Goal: Task Accomplishment & Management: Manage account settings

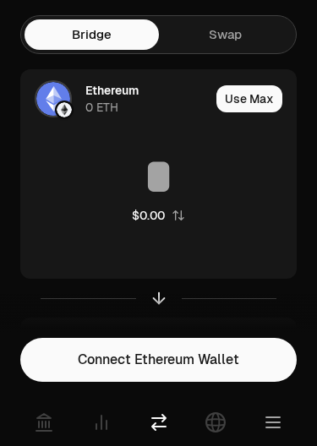
click at [192, 39] on link "Swap" at bounding box center [226, 34] width 134 height 30
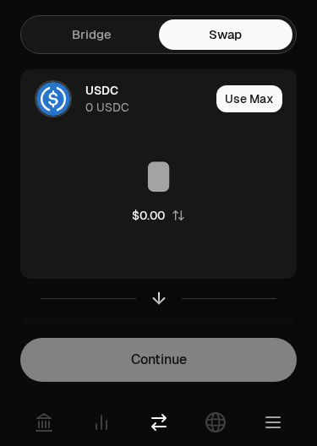
click at [59, 12] on div "Bridge Swap USDC 0 USDC Use Max $0.00 Receive Choose Asset 0" at bounding box center [158, 209] width 317 height 419
click at [62, 43] on link "Bridge" at bounding box center [92, 34] width 134 height 30
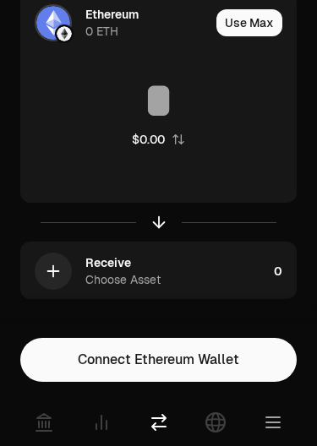
scroll to position [81, 0]
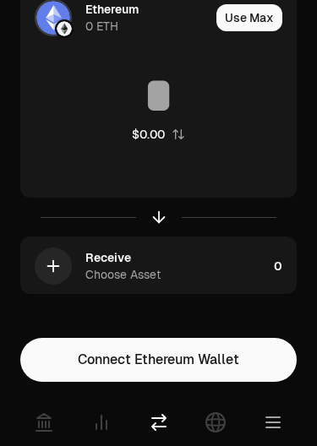
click at [20, 417] on link at bounding box center [43, 422] width 47 height 47
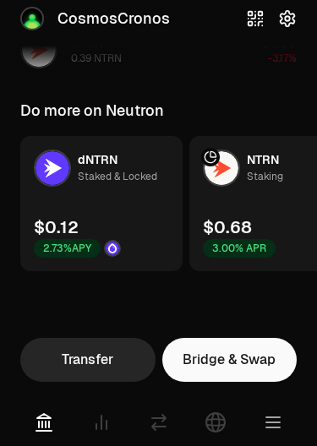
scroll to position [684, 0]
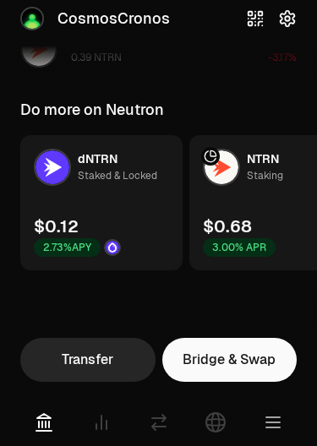
click at [112, 243] on img at bounding box center [113, 248] width 14 height 14
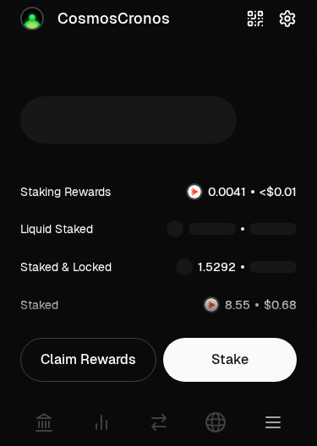
click at [44, 367] on div "Claim Rewards" at bounding box center [88, 360] width 136 height 44
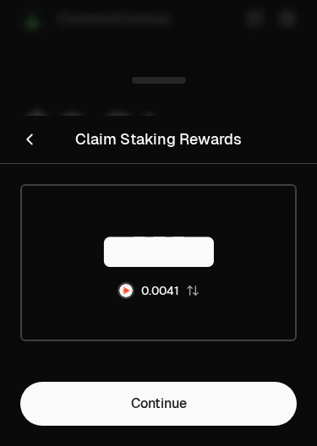
click at [54, 389] on link "Continue" at bounding box center [158, 404] width 276 height 44
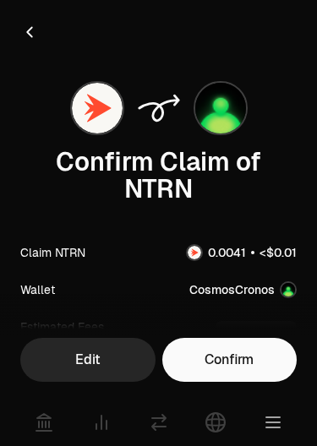
scroll to position [47, 0]
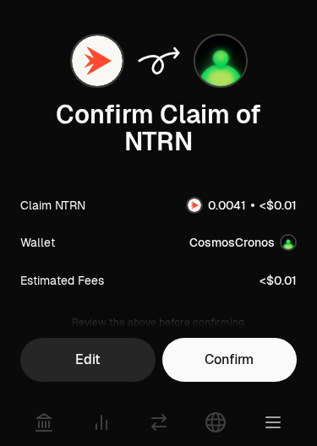
click at [275, 350] on button "Confirm" at bounding box center [229, 360] width 135 height 44
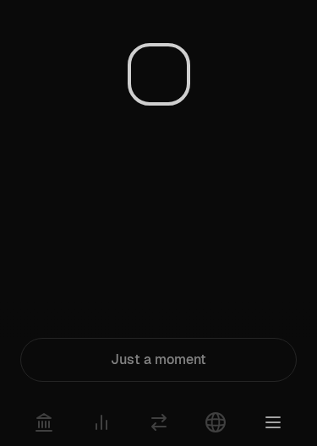
scroll to position [0, 0]
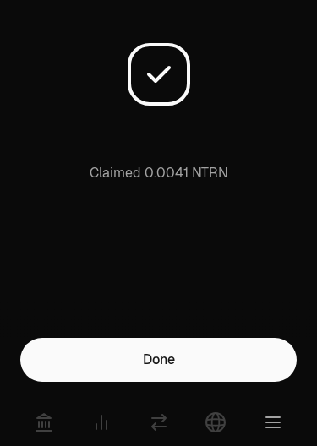
click at [281, 364] on button "Done" at bounding box center [158, 360] width 276 height 44
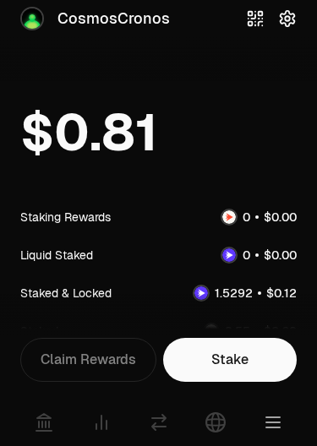
click at [44, 349] on div "Stake Claim Rewards Redelegate Unstake" at bounding box center [158, 360] width 276 height 44
click at [57, 340] on div "Stake Claim Rewards Redelegate Unstake" at bounding box center [158, 360] width 276 height 44
click at [56, 339] on div "Stake Claim Rewards Redelegate Unstake" at bounding box center [158, 360] width 276 height 44
click at [53, 362] on div "Stake Claim Rewards Redelegate Unstake" at bounding box center [158, 360] width 276 height 44
click at [272, 368] on link "Stake" at bounding box center [230, 360] width 134 height 44
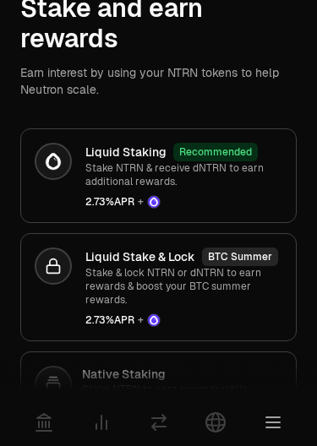
scroll to position [85, 0]
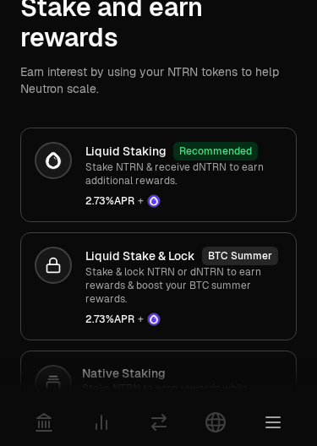
click at [68, 171] on div at bounding box center [53, 160] width 37 height 37
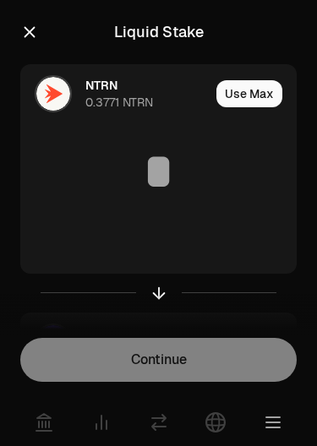
scroll to position [76, 0]
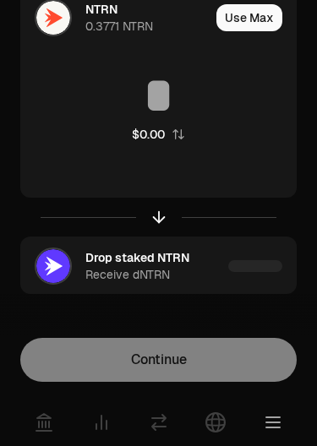
click at [242, 5] on button "Use Max" at bounding box center [249, 17] width 66 height 27
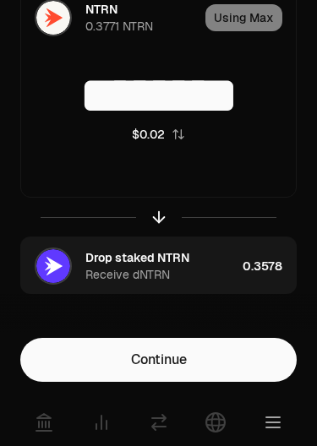
click at [253, 108] on input "********" at bounding box center [158, 95] width 275 height 51
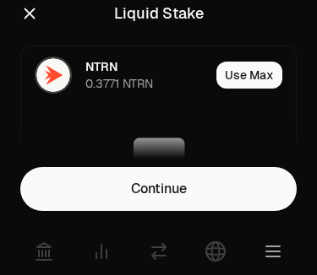
type input "***"
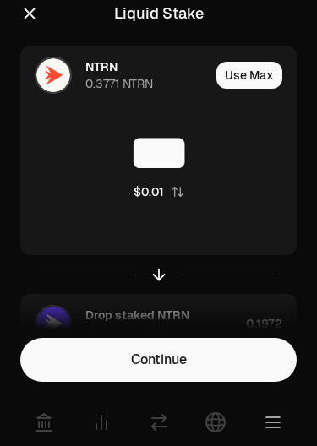
click at [268, 368] on button "Continue" at bounding box center [158, 360] width 276 height 44
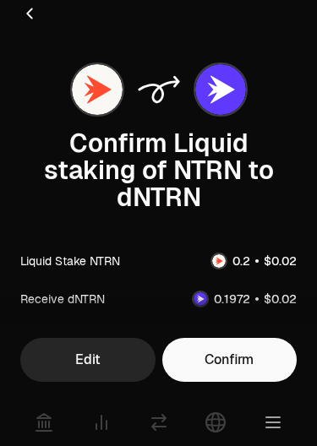
click at [286, 373] on button "Confirm" at bounding box center [229, 360] width 135 height 44
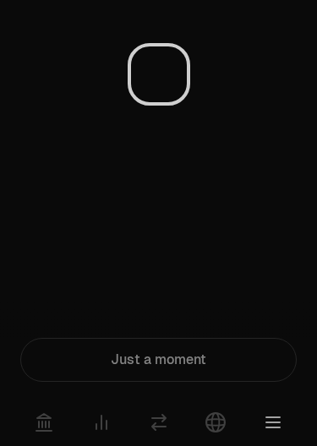
scroll to position [0, 0]
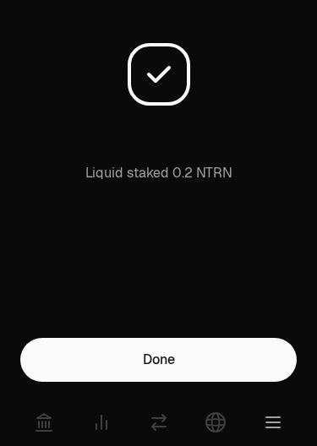
click at [286, 359] on button "Done" at bounding box center [158, 360] width 276 height 44
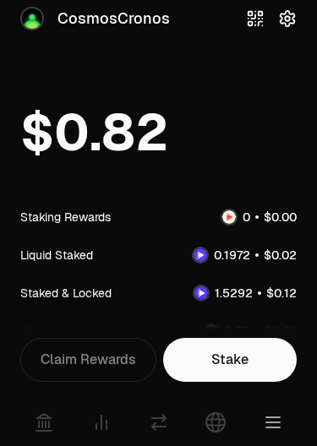
click at [35, 425] on icon at bounding box center [44, 422] width 20 height 20
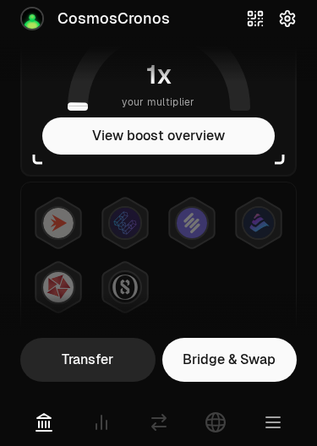
scroll to position [151, 0]
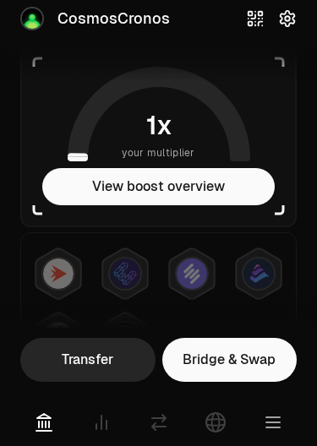
click at [75, 192] on button "View boost overview" at bounding box center [158, 186] width 232 height 37
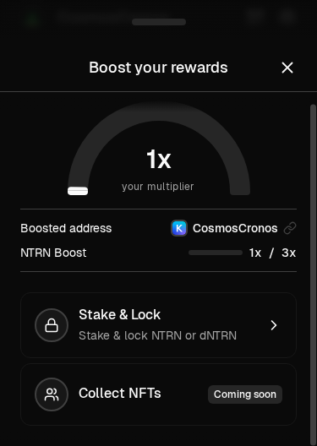
scroll to position [12, 0]
click at [269, 325] on icon "button" at bounding box center [273, 325] width 17 height 17
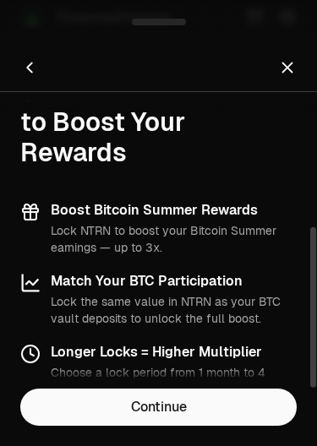
scroll to position [248, 0]
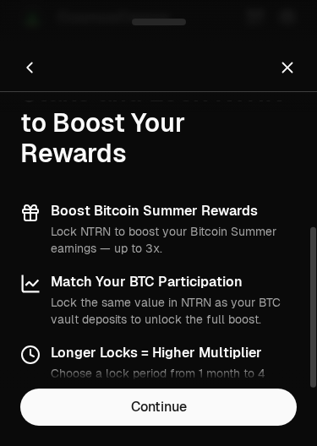
click at [275, 405] on link "Continue" at bounding box center [158, 407] width 276 height 37
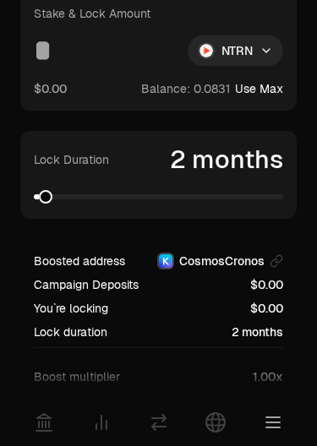
scroll to position [69, 0]
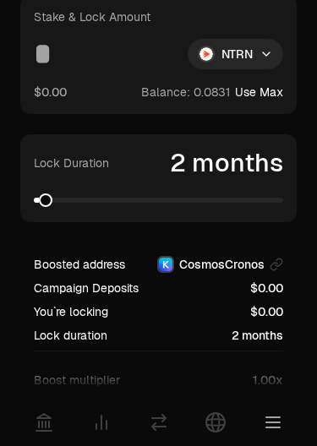
click at [120, 210] on div "Lock Duration 2 months" at bounding box center [158, 178] width 276 height 88
click at [119, 210] on div "Lock Duration 2 months" at bounding box center [158, 178] width 276 height 88
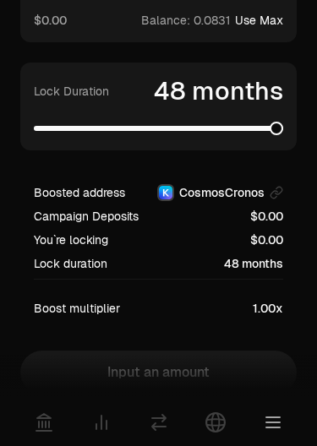
scroll to position [0, 0]
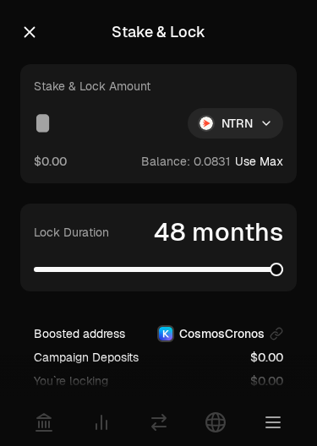
click at [41, 162] on button "$0.00" at bounding box center [50, 161] width 33 height 18
click at [33, 27] on icon "button" at bounding box center [29, 32] width 19 height 19
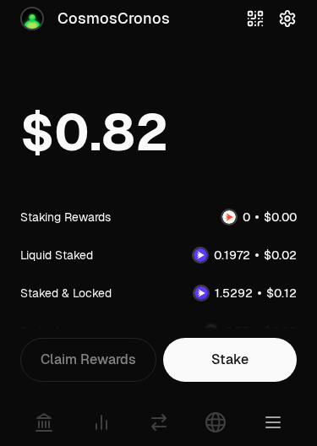
click at [24, 26] on img at bounding box center [32, 18] width 20 height 20
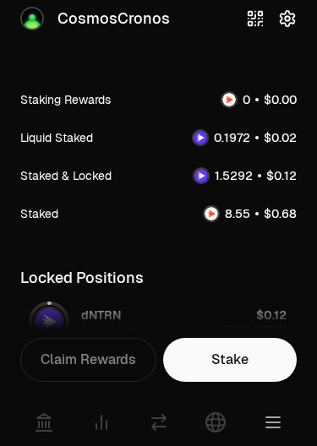
scroll to position [116, 0]
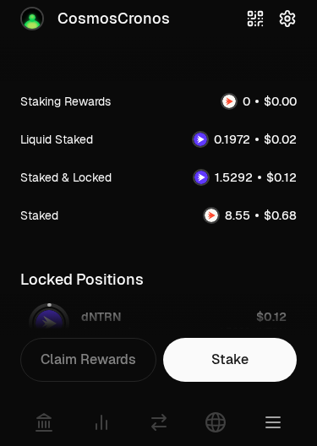
click at [34, 417] on icon at bounding box center [44, 422] width 20 height 20
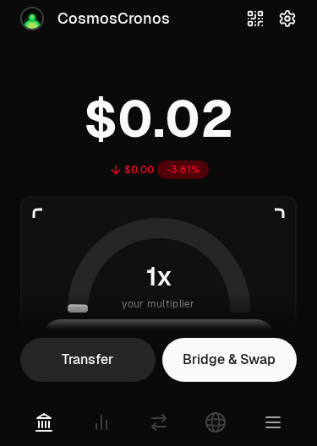
click at [44, 427] on icon at bounding box center [44, 422] width 20 height 20
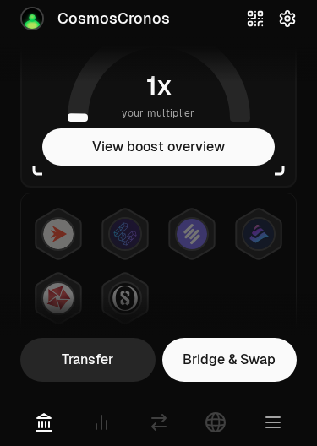
scroll to position [233, 0]
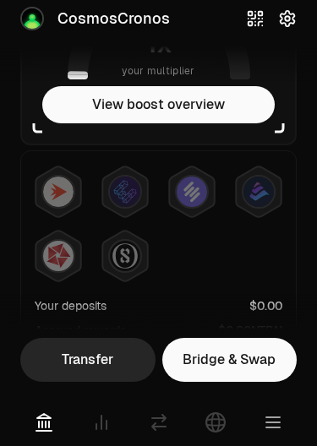
click at [112, 201] on img at bounding box center [125, 192] width 30 height 30
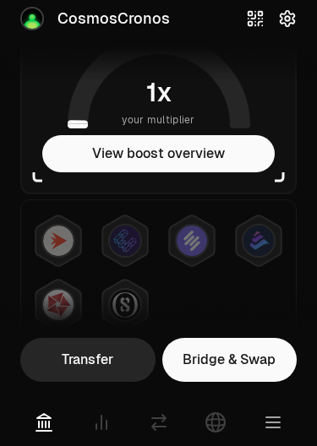
scroll to position [183, 0]
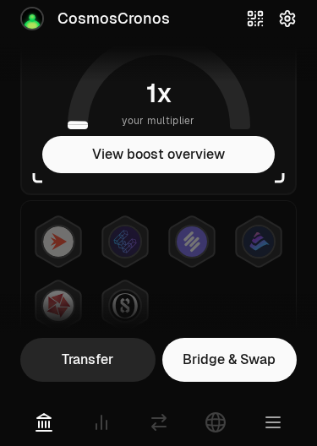
click at [114, 234] on img at bounding box center [125, 241] width 30 height 30
click at [172, 243] on icon at bounding box center [191, 241] width 45 height 51
click at [272, 245] on img at bounding box center [258, 241] width 30 height 30
click at [54, 240] on img at bounding box center [58, 241] width 30 height 30
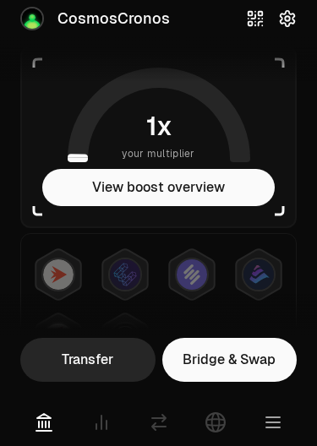
scroll to position [213, 0]
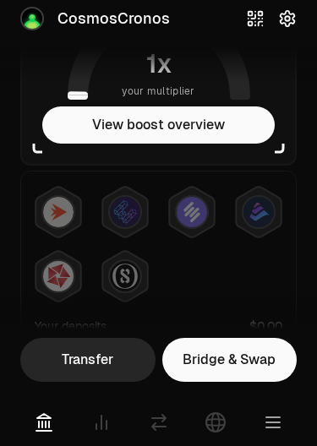
click at [132, 256] on icon at bounding box center [124, 276] width 45 height 51
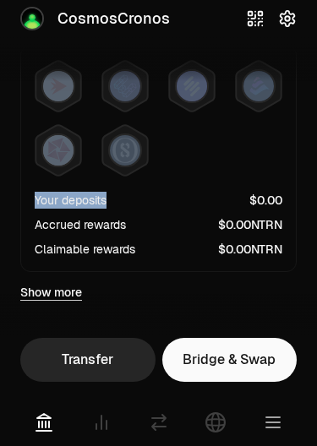
scroll to position [338, 0]
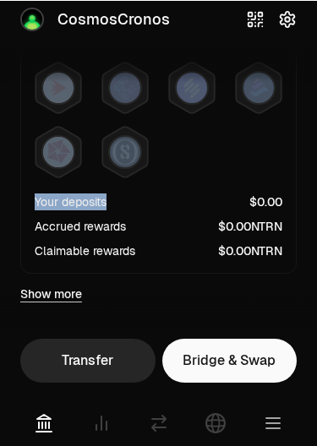
click at [281, 133] on div at bounding box center [159, 119] width 248 height 118
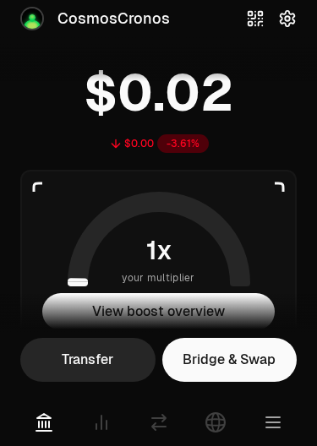
scroll to position [30, 0]
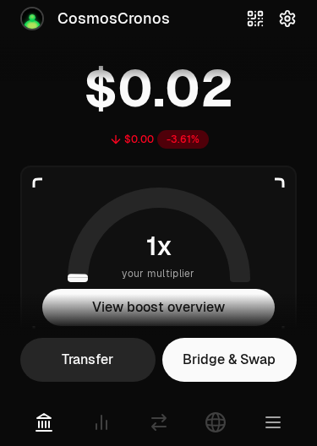
click at [68, 295] on button "View boost overview" at bounding box center [158, 307] width 232 height 37
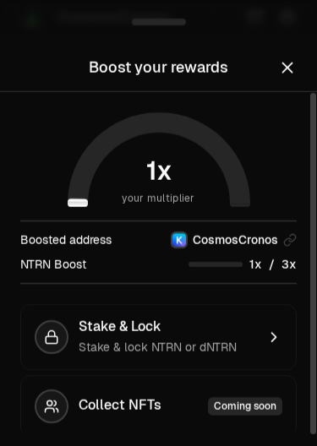
click at [32, 183] on div "your multiplier Boosted address CosmosCronos NTRN Boost / Stake & Lock Stake & …" at bounding box center [158, 275] width 317 height 366
click at [281, 61] on icon "Close" at bounding box center [287, 67] width 19 height 19
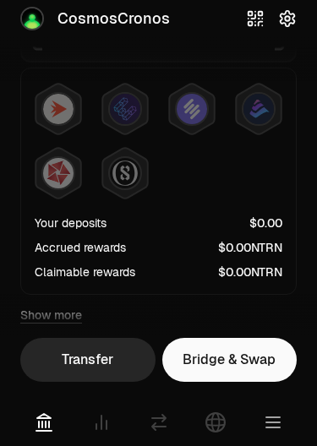
scroll to position [315, 0]
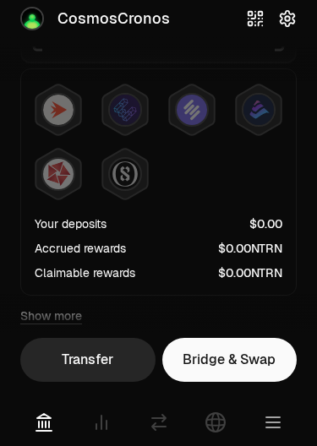
click at [38, 319] on link "Show more" at bounding box center [51, 316] width 62 height 17
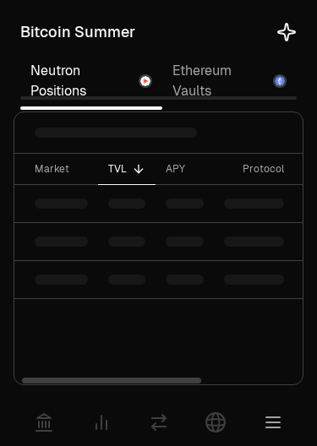
click at [36, 211] on table "Market TVL APY Protocol Balance Rewards" at bounding box center [238, 226] width 449 height 145
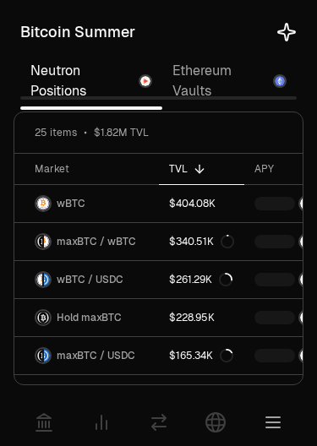
click at [291, 30] on icon at bounding box center [286, 32] width 20 height 20
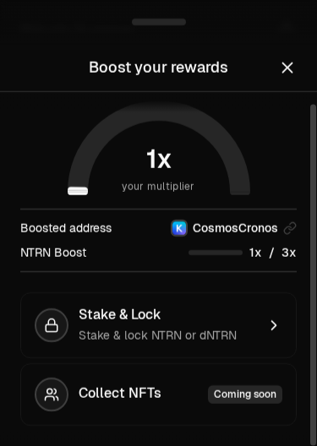
scroll to position [12, 0]
click at [287, 51] on h2 "Boost your rewards" at bounding box center [158, 68] width 276 height 34
click at [290, 74] on icon "Close" at bounding box center [287, 67] width 19 height 19
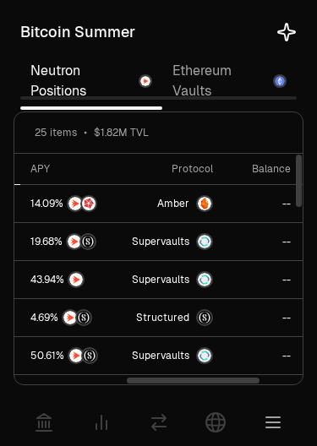
scroll to position [0, 223]
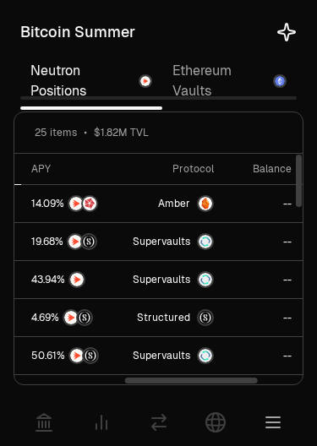
click at [204, 62] on link "Ethereum Vaults" at bounding box center [229, 81] width 134 height 54
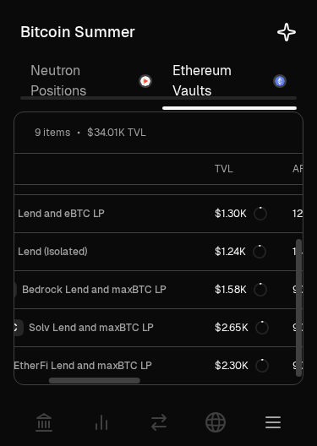
scroll to position [142, 88]
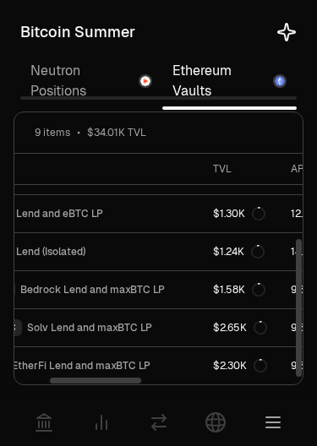
click at [44, 63] on link "Neutron Positions" at bounding box center [91, 81] width 142 height 54
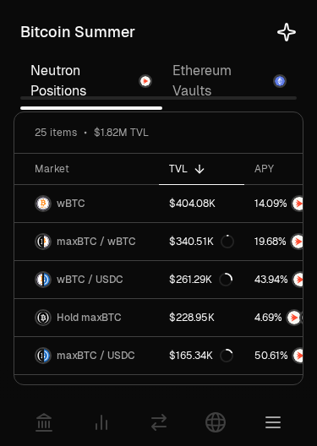
click at [59, 46] on div "Bitcoin Summer" at bounding box center [158, 32] width 276 height 37
click at [35, 107] on link "Neutron Positions" at bounding box center [91, 81] width 142 height 54
click at [285, 35] on icon at bounding box center [286, 32] width 17 height 17
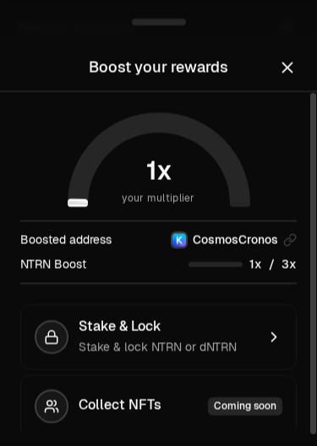
click at [264, 407] on div "Coming soon" at bounding box center [245, 406] width 74 height 19
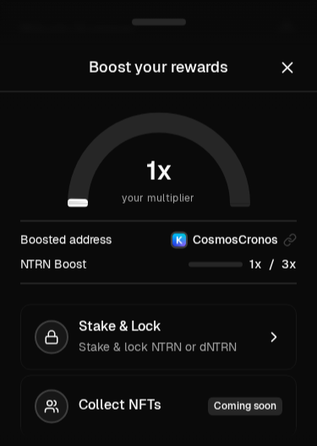
click at [46, 394] on div "button" at bounding box center [52, 407] width 34 height 34
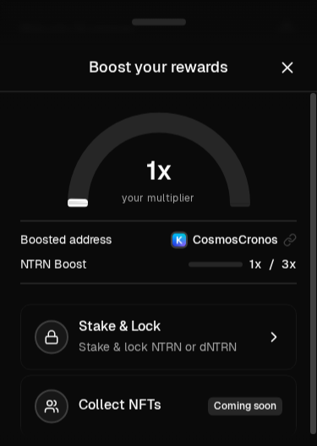
click at [291, 78] on button "Close" at bounding box center [287, 68] width 19 height 24
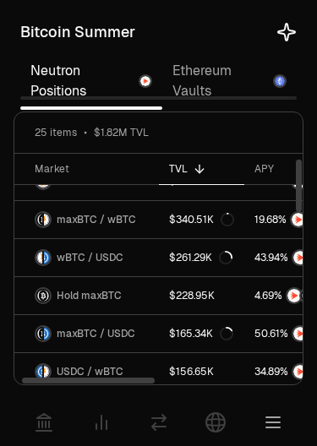
scroll to position [23, 0]
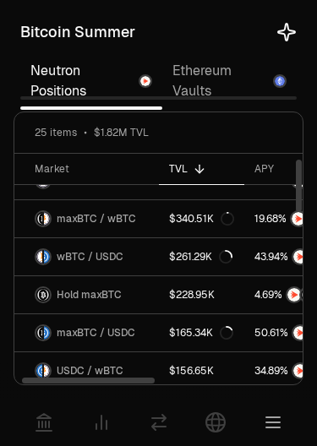
click at [30, 423] on link at bounding box center [43, 422] width 47 height 47
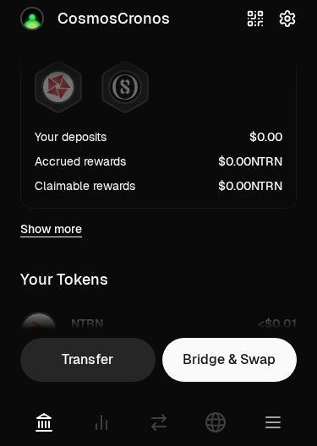
scroll to position [427, 0]
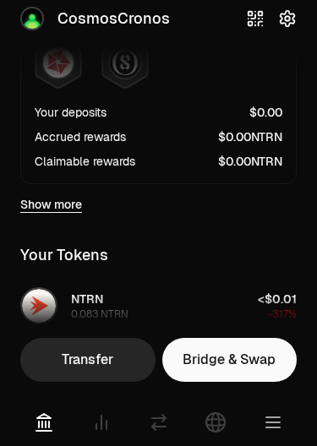
click at [39, 211] on link "Show more" at bounding box center [51, 204] width 62 height 17
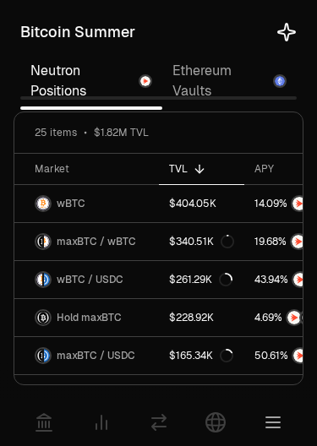
click at [38, 422] on icon at bounding box center [43, 422] width 15 height 17
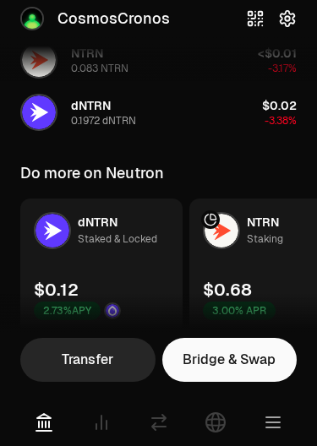
scroll to position [736, 0]
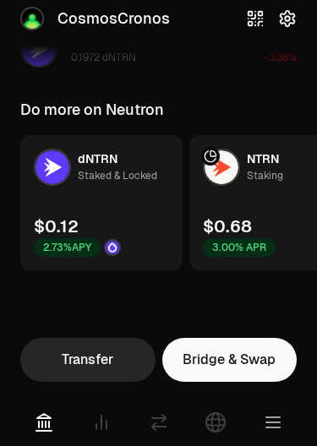
click at [89, 432] on link at bounding box center [101, 422] width 47 height 47
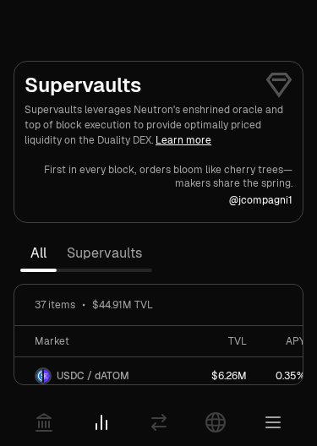
click at [87, 258] on link "Supervaults" at bounding box center [104, 254] width 95 height 34
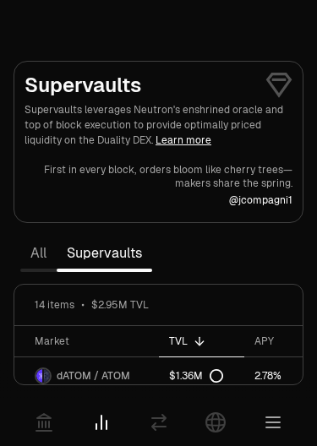
click at [155, 421] on icon at bounding box center [159, 422] width 20 height 20
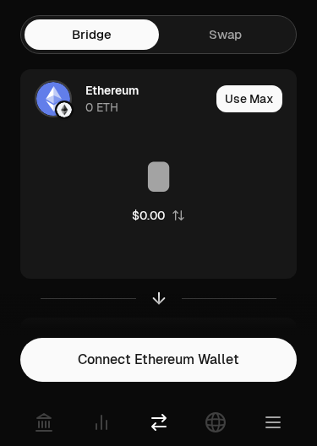
click at [250, 369] on button "Connect Ethereum Wallet" at bounding box center [158, 360] width 276 height 44
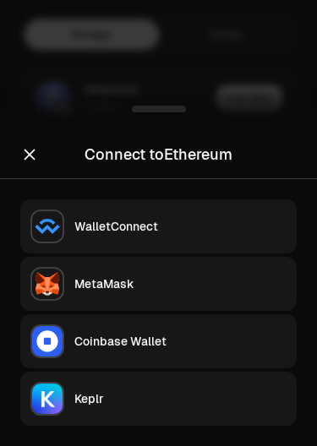
click at [53, 215] on img "button" at bounding box center [47, 226] width 30 height 30
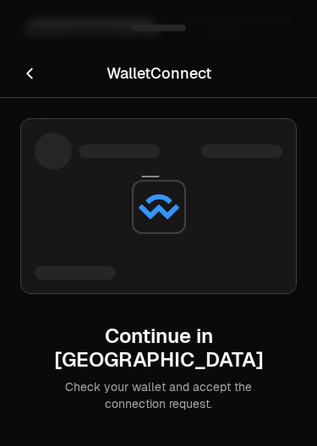
click at [29, 63] on button "Cancel" at bounding box center [29, 74] width 19 height 24
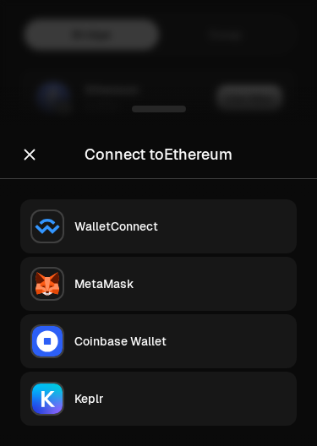
click at [243, 356] on button "Coinbase Wallet" at bounding box center [158, 341] width 276 height 54
